Goal: Transaction & Acquisition: Download file/media

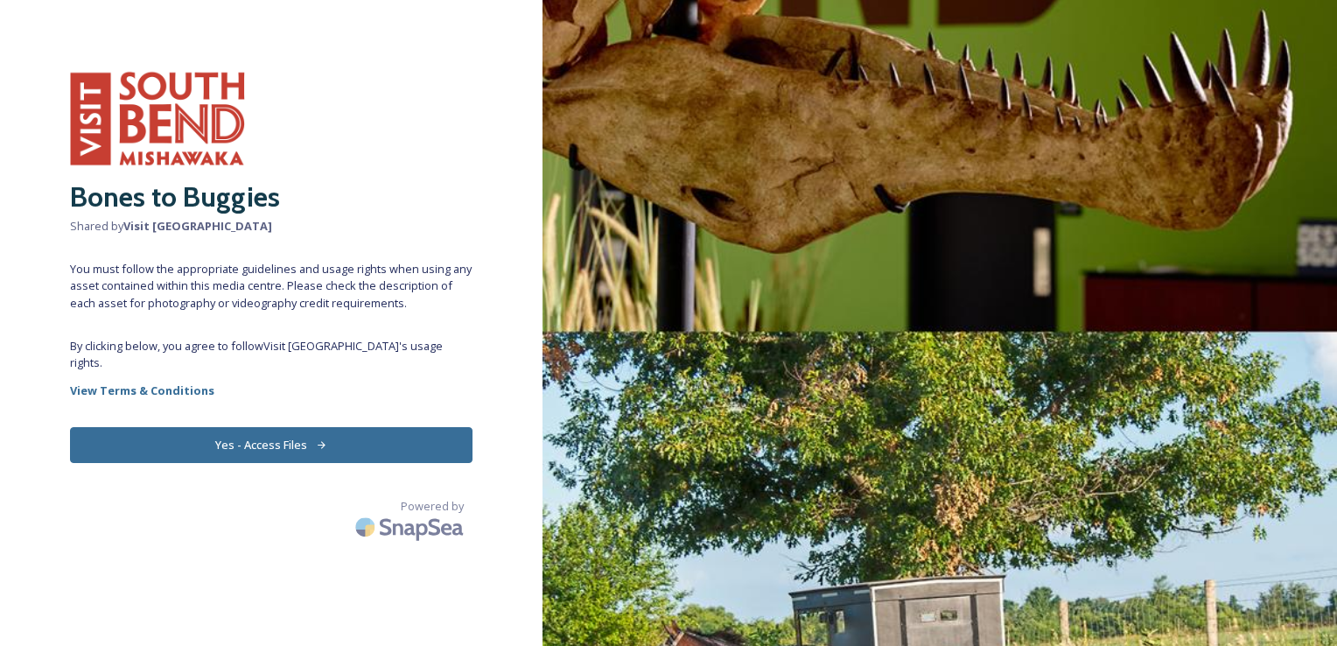
click at [736, 268] on img at bounding box center [939, 323] width 794 height 646
click at [311, 453] on button "Yes - Access Files" at bounding box center [271, 445] width 402 height 36
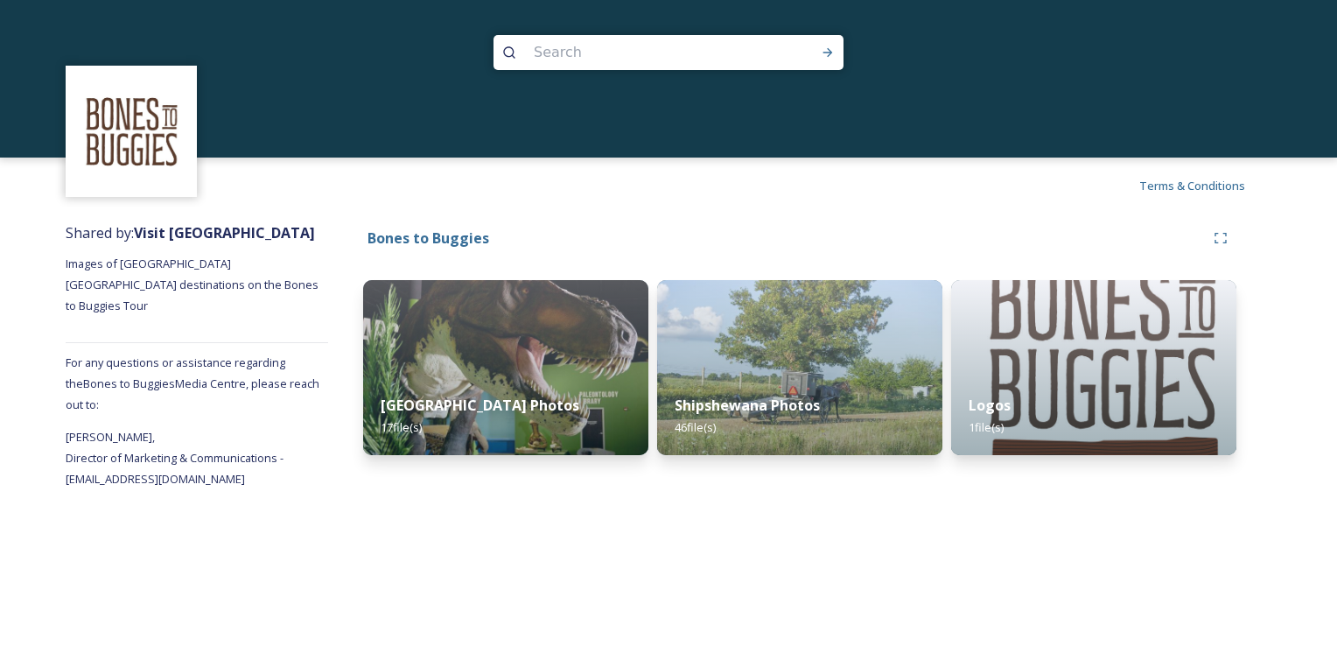
click at [311, 453] on div "Shared by: Visit [GEOGRAPHIC_DATA] [GEOGRAPHIC_DATA] Images of [GEOGRAPHIC_DATA…" at bounding box center [197, 351] width 262 height 276
click at [1023, 324] on img at bounding box center [1093, 367] width 291 height 178
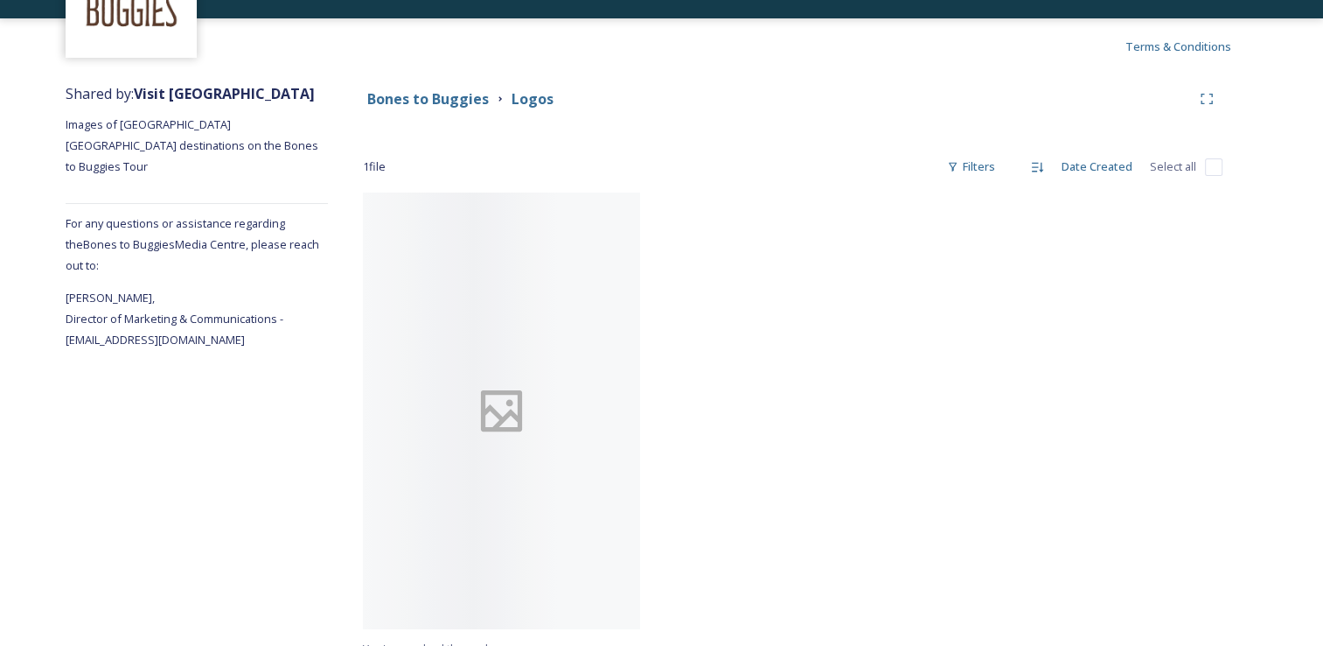
scroll to position [161, 0]
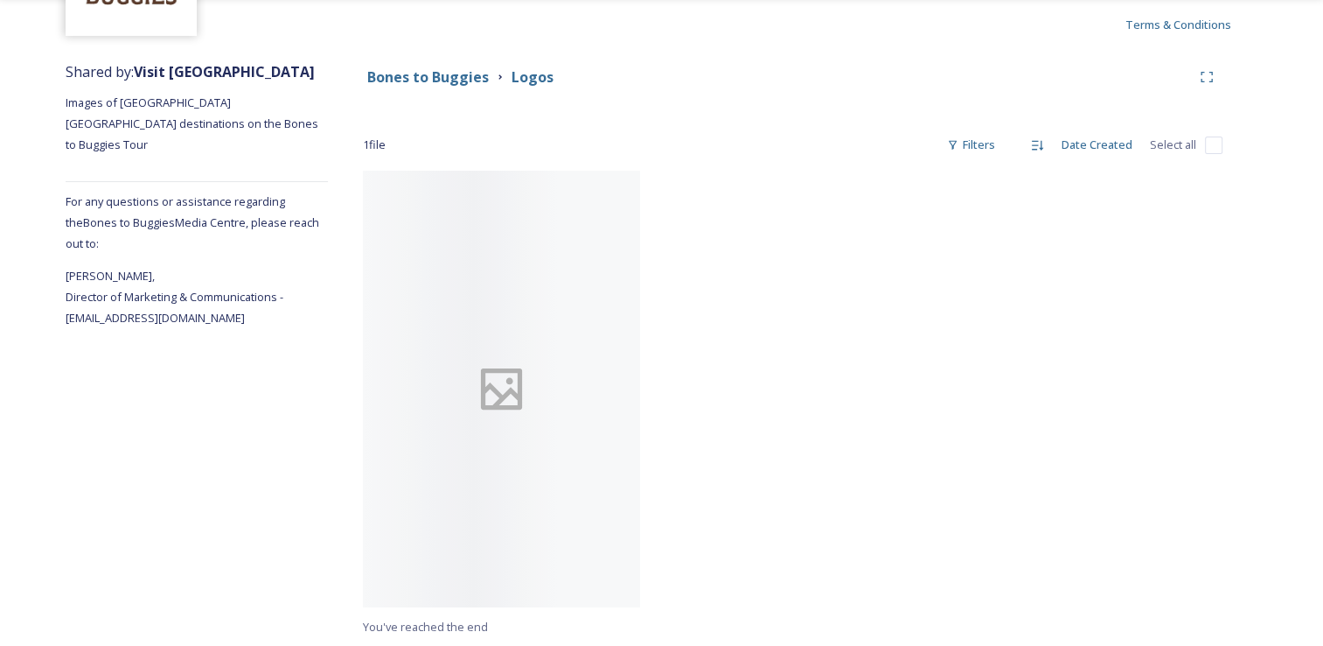
click at [1320, 266] on div "Shared by: Visit [GEOGRAPHIC_DATA] [GEOGRAPHIC_DATA] Images of [GEOGRAPHIC_DATA…" at bounding box center [661, 348] width 1323 height 593
click at [506, 389] on icon at bounding box center [501, 389] width 55 height 87
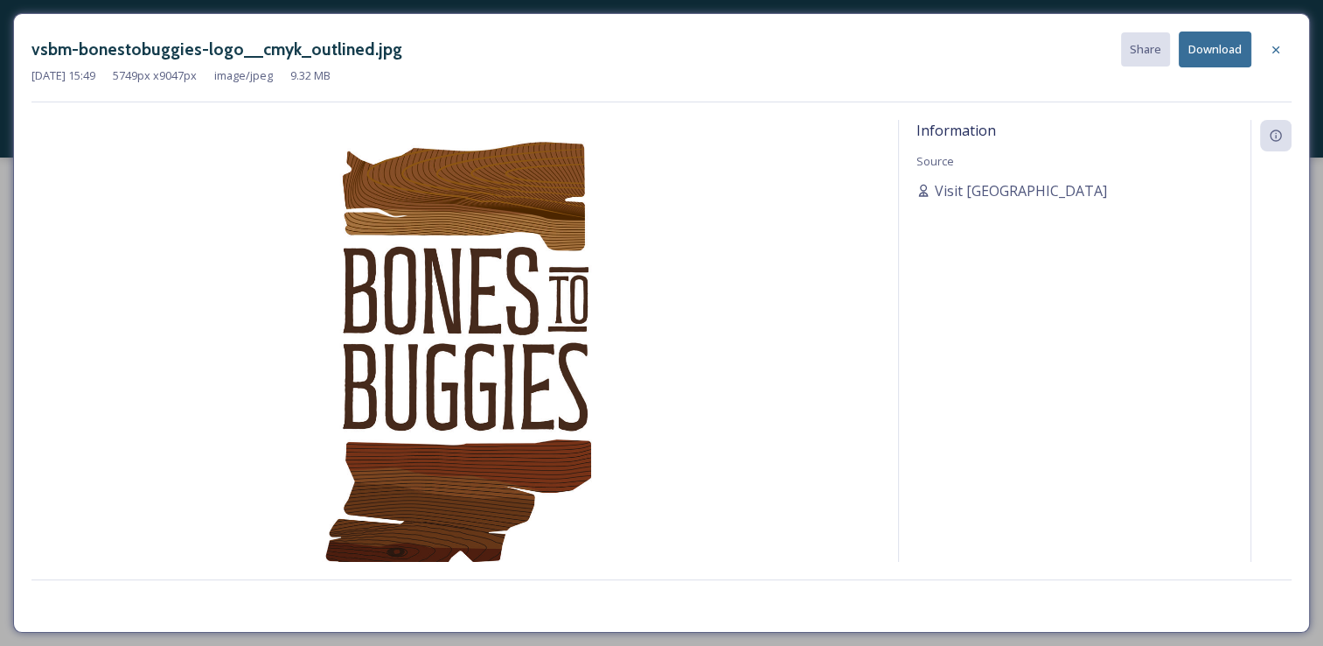
scroll to position [0, 0]
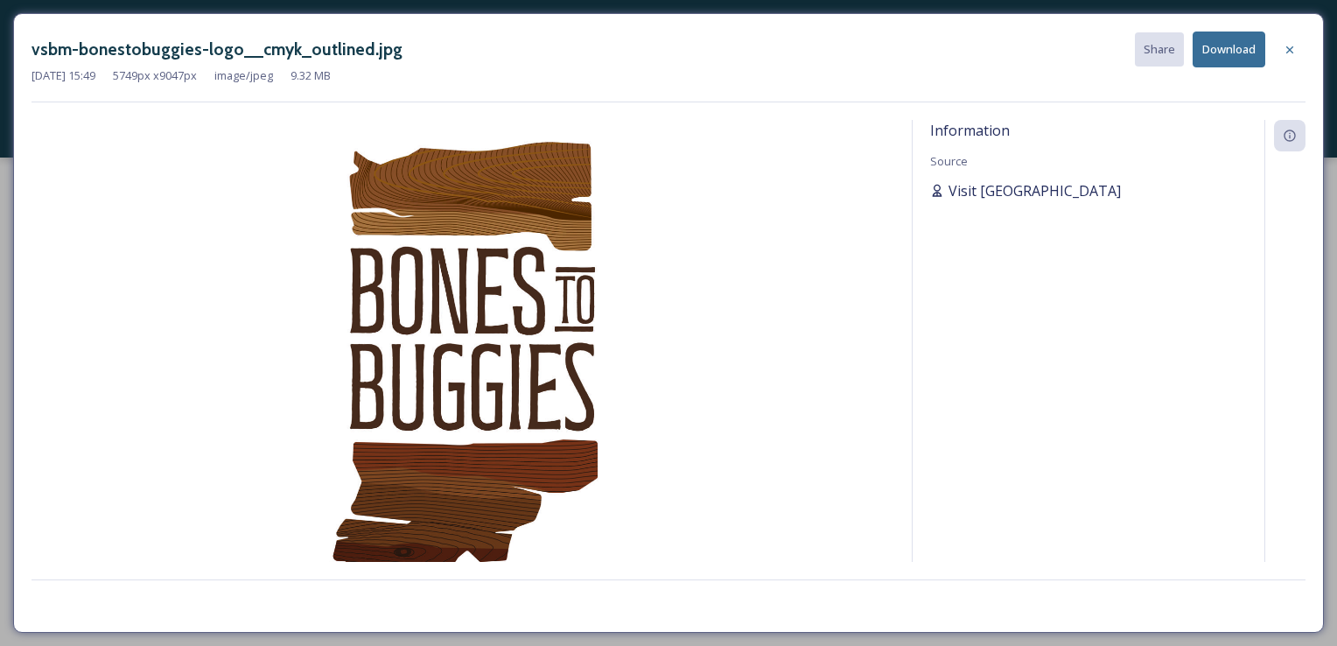
click at [1037, 184] on span "Visit [GEOGRAPHIC_DATA]" at bounding box center [1034, 190] width 172 height 21
click at [1233, 51] on button "Download" at bounding box center [1228, 49] width 73 height 36
click at [1288, 44] on icon at bounding box center [1289, 50] width 14 height 14
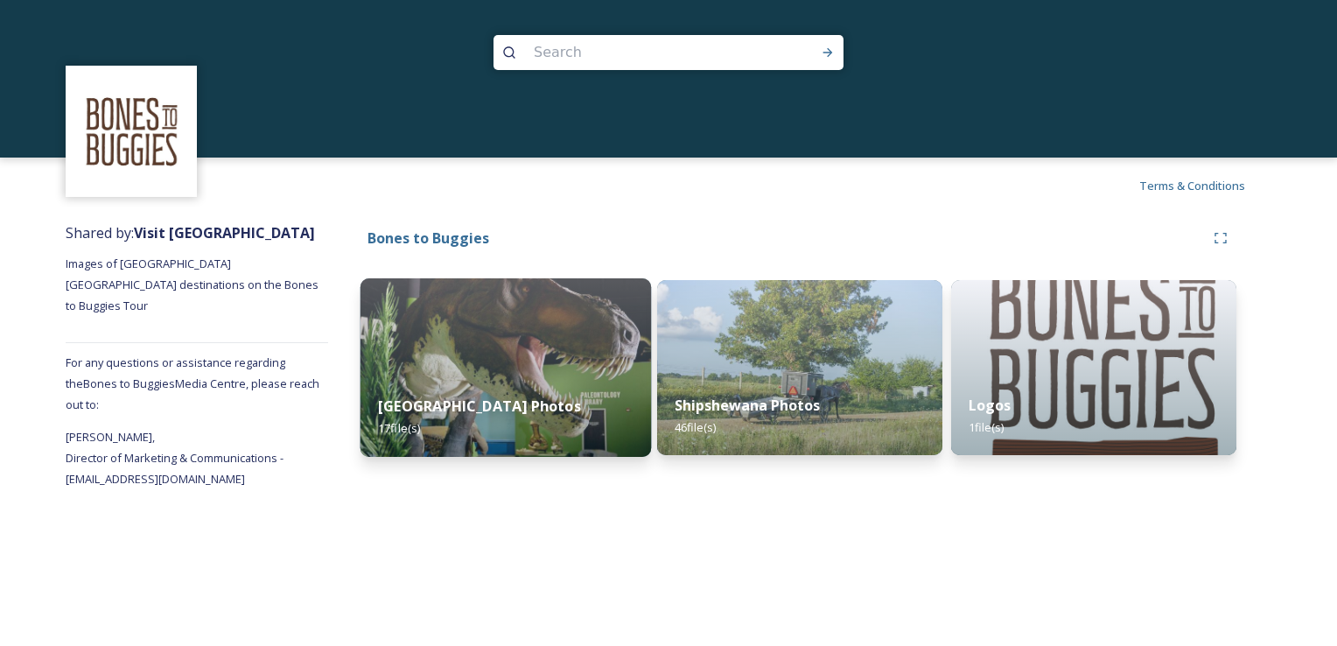
click at [558, 359] on img at bounding box center [505, 367] width 291 height 178
